Goal: Task Accomplishment & Management: Use online tool/utility

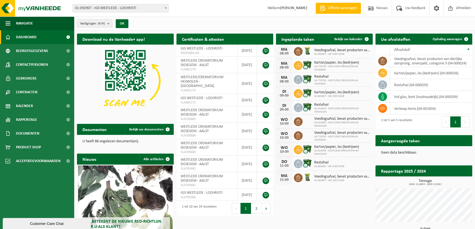
click at [402, 146] on div "Geen data beschikbaar." at bounding box center [423, 152] width 97 height 13
click at [458, 37] on span "Ophaling aanvragen" at bounding box center [446, 39] width 29 height 4
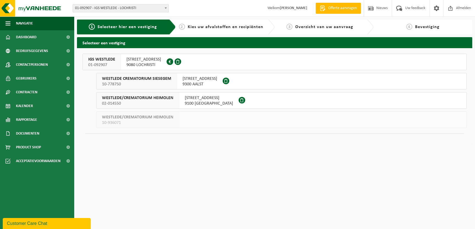
click at [150, 103] on span "02-014550" at bounding box center [137, 103] width 71 height 5
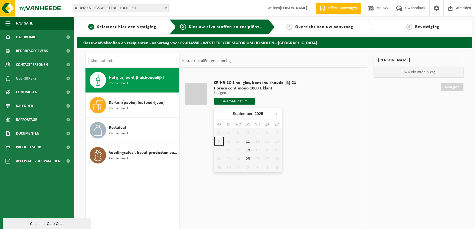
click at [228, 103] on input "text" at bounding box center [234, 100] width 41 height 7
click at [248, 140] on div "11" at bounding box center [248, 140] width 10 height 9
type input "Van 2025-09-11"
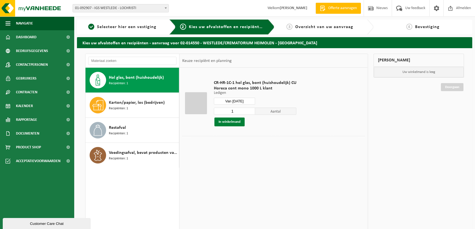
click at [233, 122] on button "In winkelmand" at bounding box center [229, 121] width 30 height 9
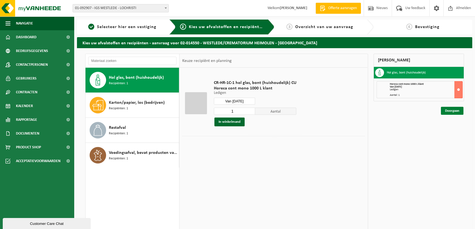
click at [455, 111] on link "Doorgaan" at bounding box center [452, 111] width 23 height 8
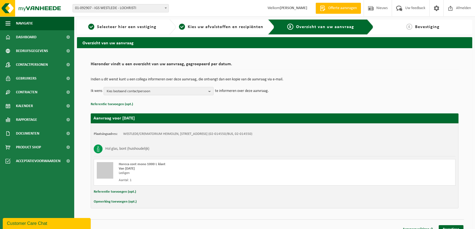
scroll to position [7, 0]
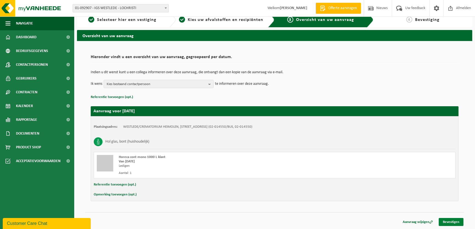
click at [447, 220] on link "Bevestigen" at bounding box center [450, 222] width 25 height 8
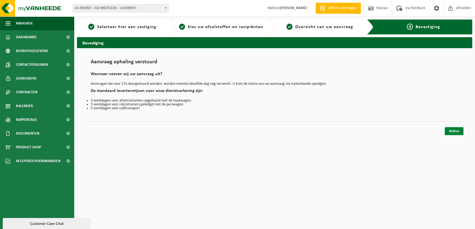
click at [455, 129] on link "Sluiten" at bounding box center [453, 131] width 19 height 8
